Goal: Information Seeking & Learning: Learn about a topic

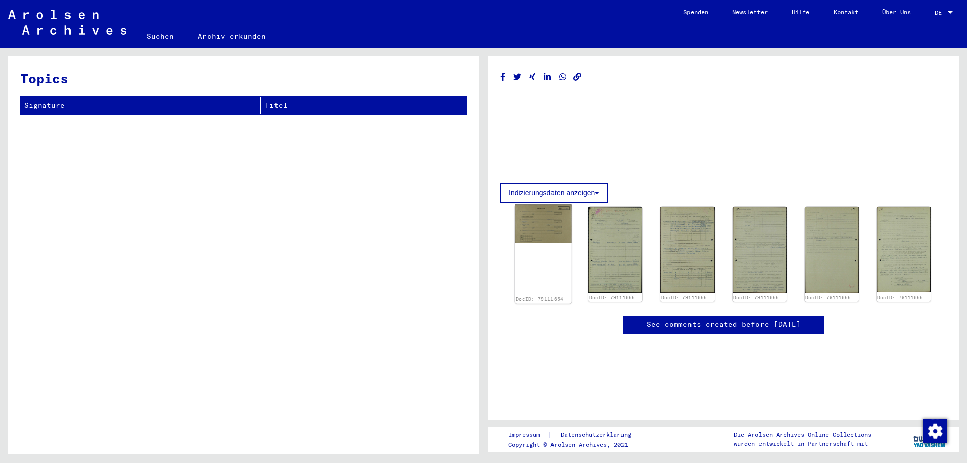
click at [545, 233] on img at bounding box center [543, 224] width 57 height 39
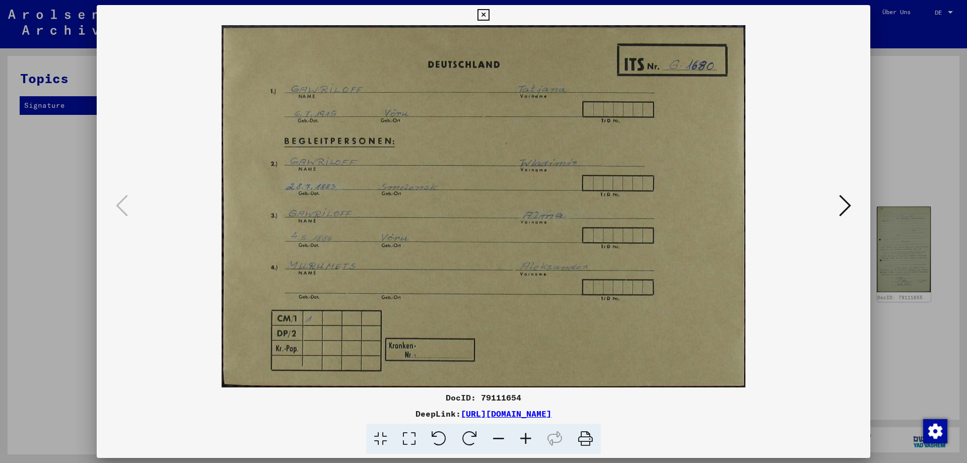
click at [844, 208] on icon at bounding box center [845, 205] width 12 height 24
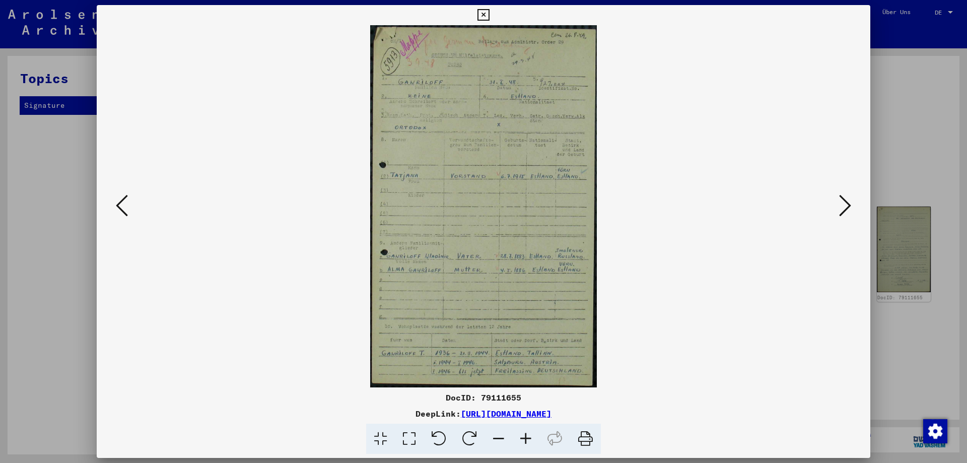
click at [844, 208] on icon at bounding box center [845, 205] width 12 height 24
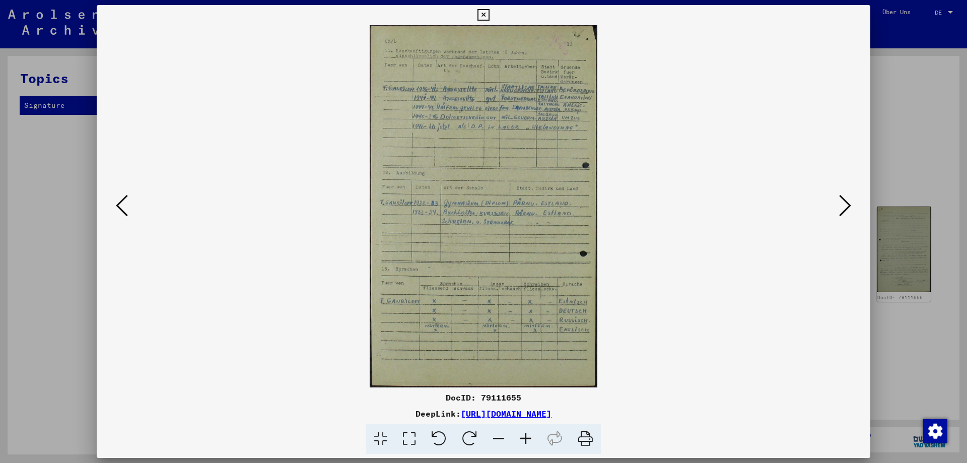
click at [844, 208] on icon at bounding box center [845, 205] width 12 height 24
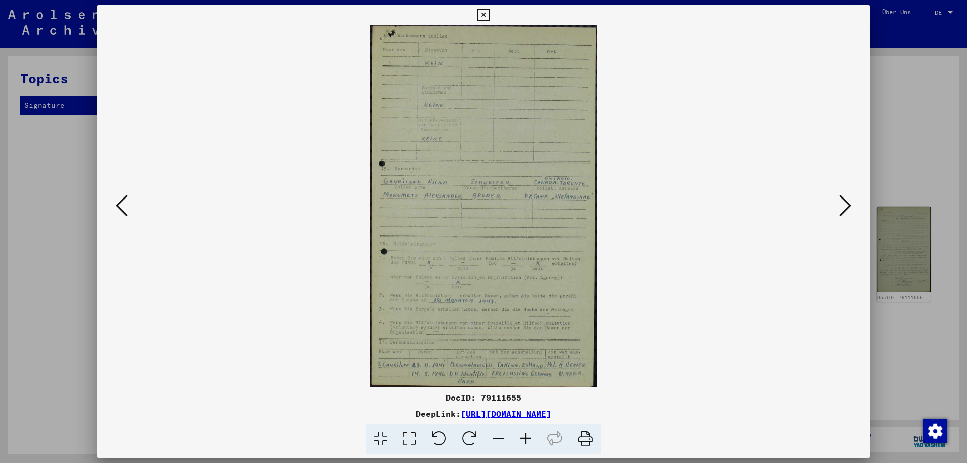
click at [523, 439] on icon at bounding box center [525, 439] width 27 height 31
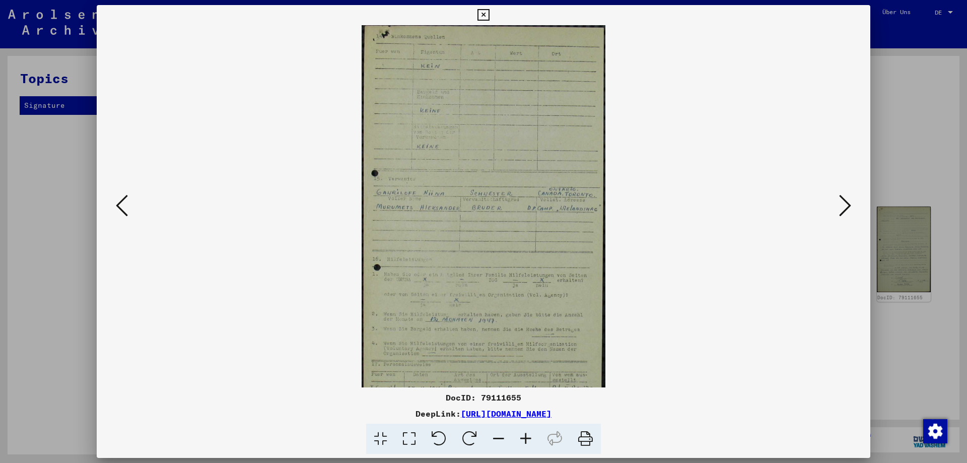
click at [523, 439] on icon at bounding box center [525, 439] width 27 height 31
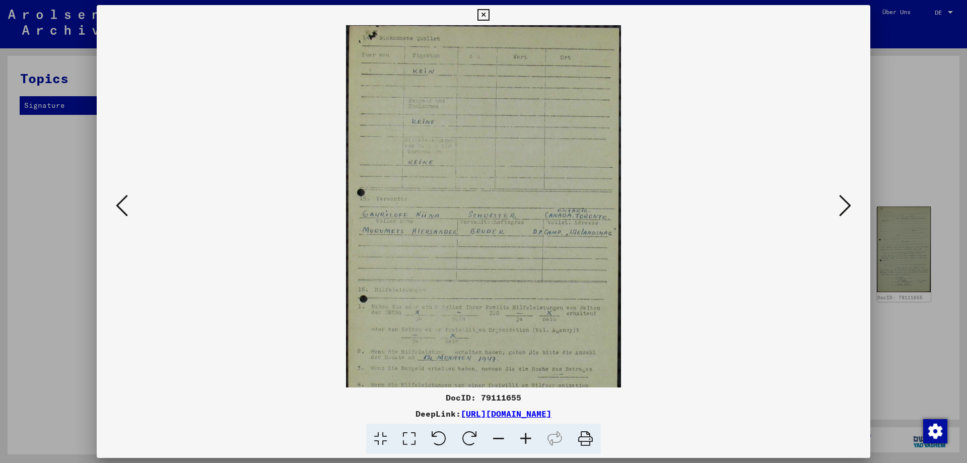
click at [523, 439] on icon at bounding box center [525, 439] width 27 height 31
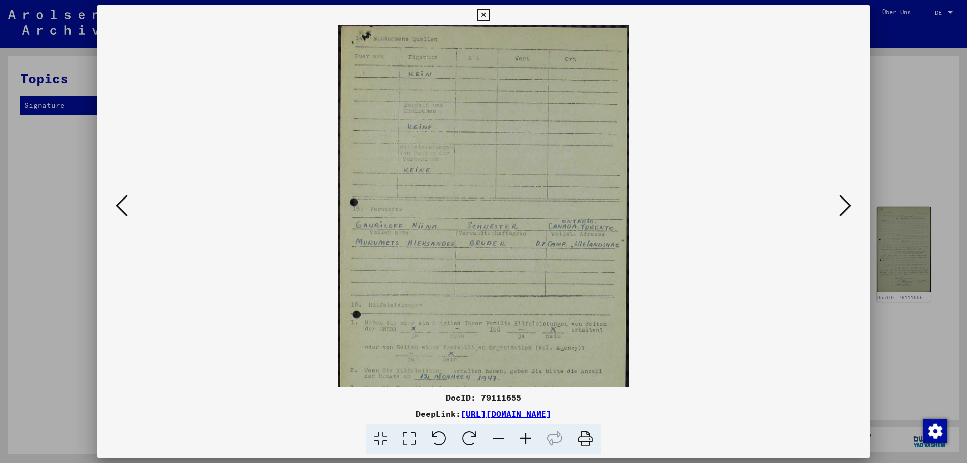
click at [523, 439] on icon at bounding box center [525, 439] width 27 height 31
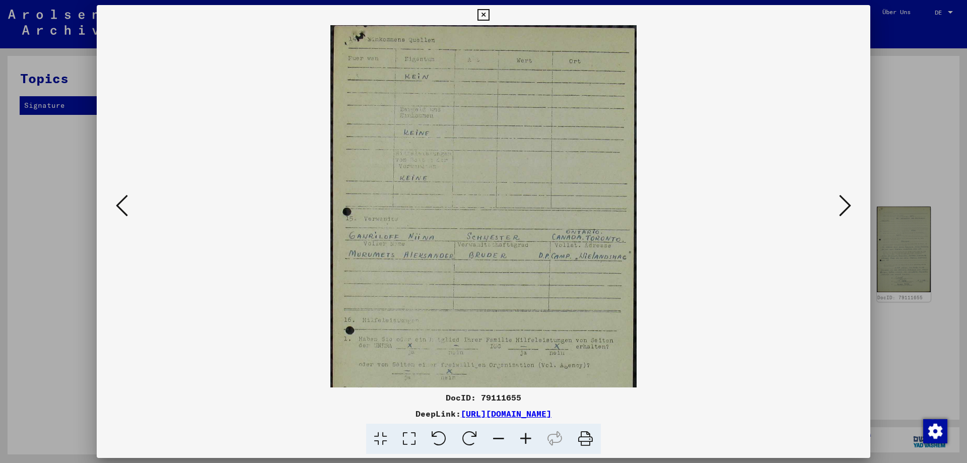
click at [523, 439] on icon at bounding box center [525, 439] width 27 height 31
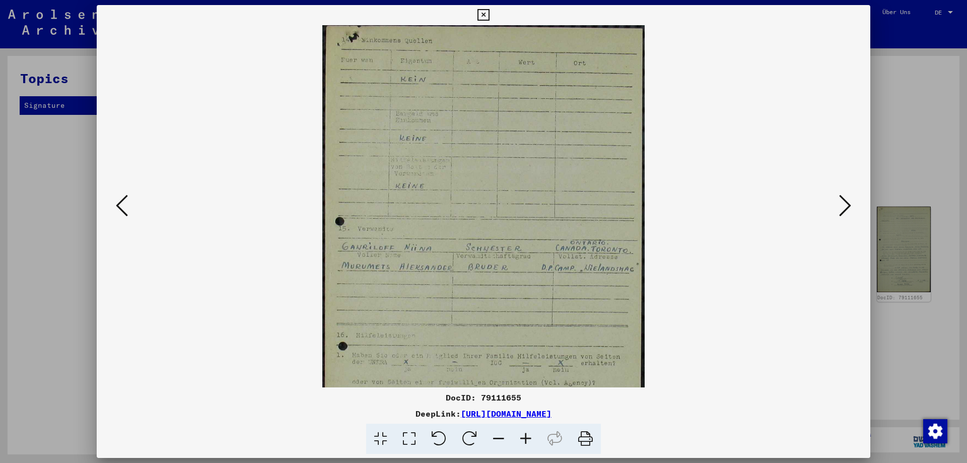
click at [849, 215] on icon at bounding box center [845, 205] width 12 height 24
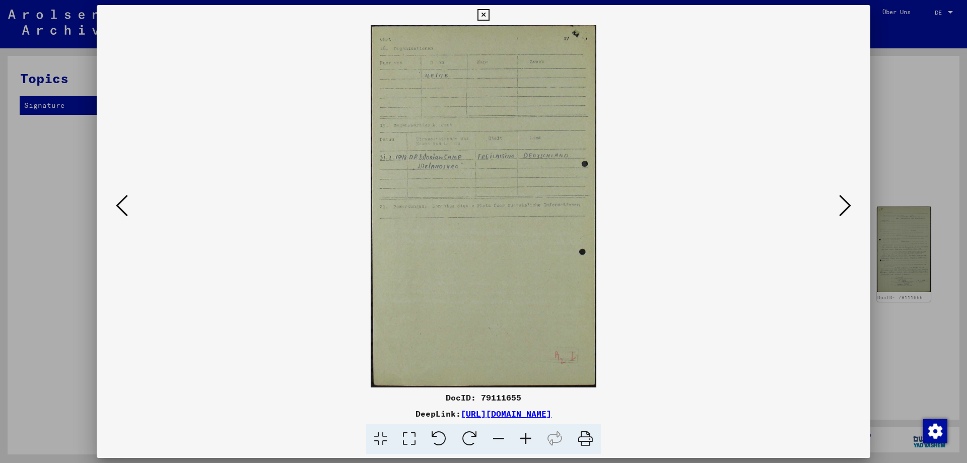
click at [849, 215] on icon at bounding box center [845, 205] width 12 height 24
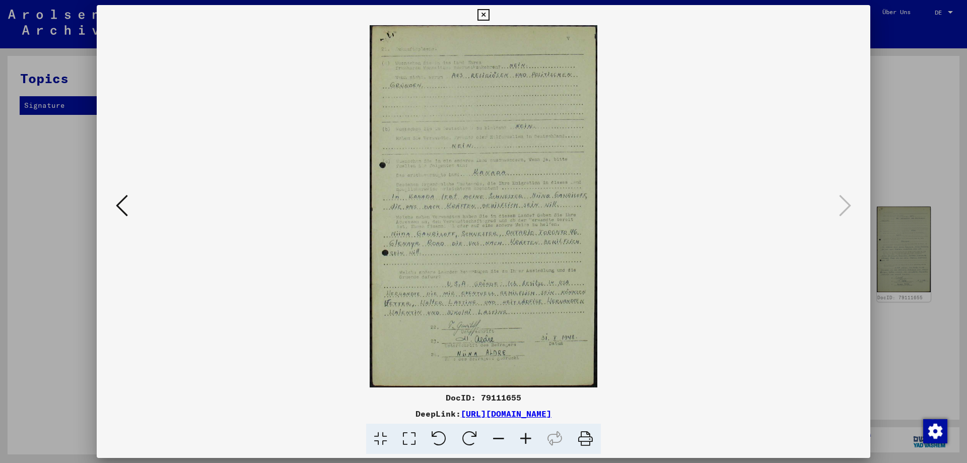
click at [486, 15] on icon at bounding box center [484, 15] width 12 height 12
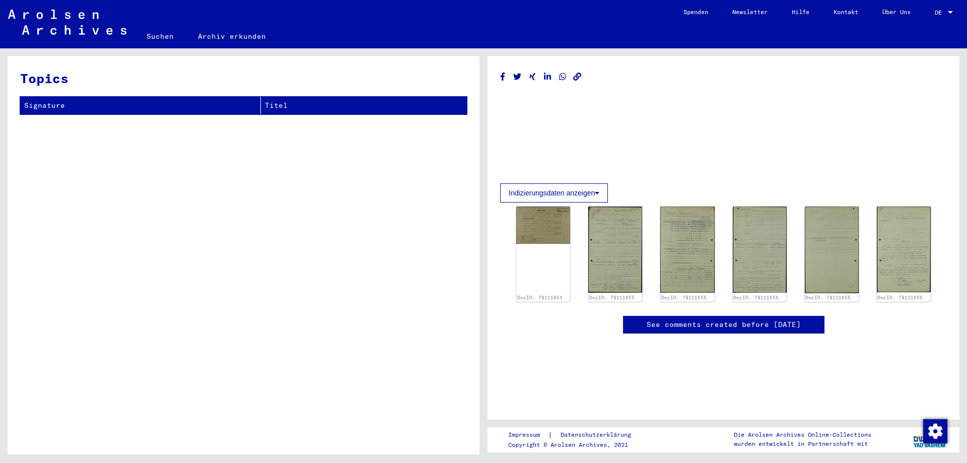
click at [69, 32] on img at bounding box center [67, 22] width 118 height 25
